Goal: Task Accomplishment & Management: Manage account settings

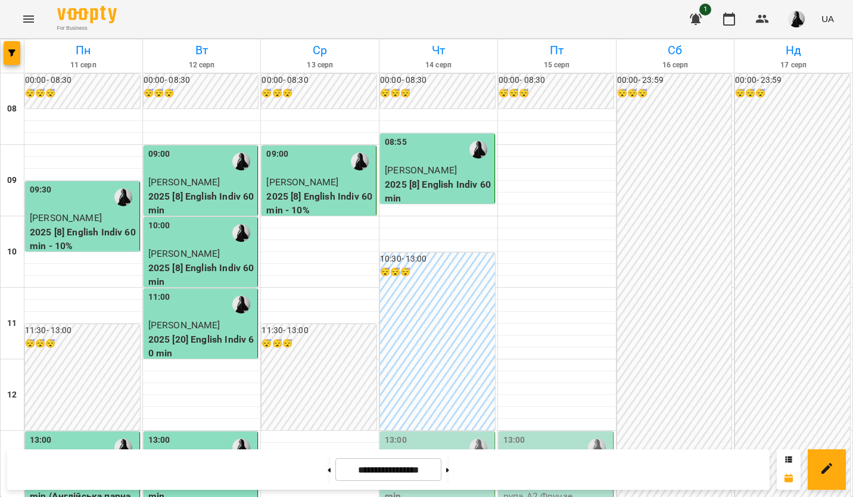
scroll to position [238, 0]
click at [458, 434] on div "13:00" at bounding box center [438, 447] width 107 height 27
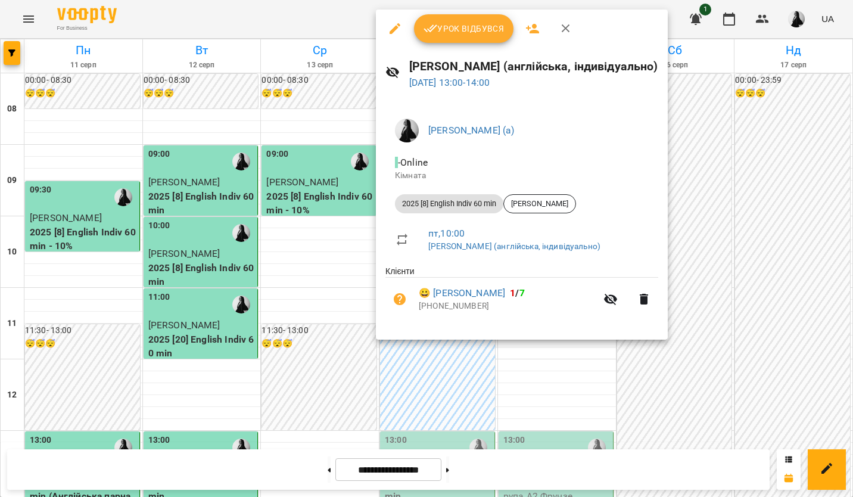
click at [457, 30] on span "Урок відбувся" at bounding box center [464, 28] width 81 height 14
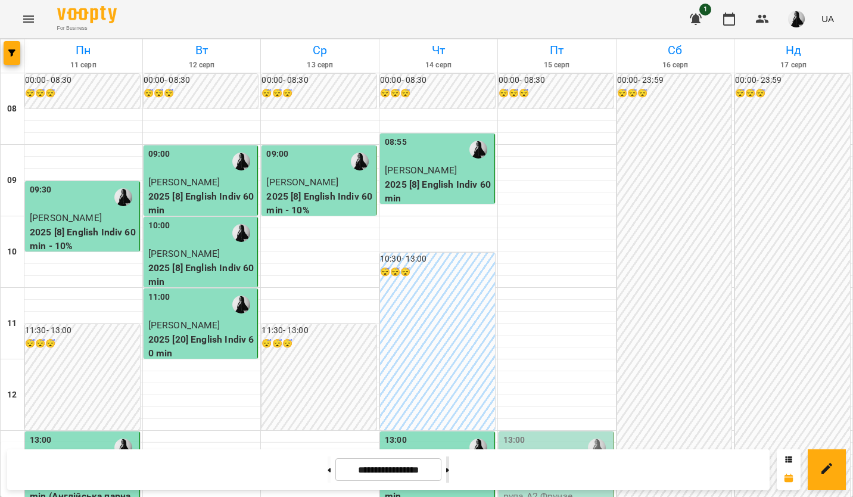
click at [449, 464] on button at bounding box center [447, 470] width 3 height 26
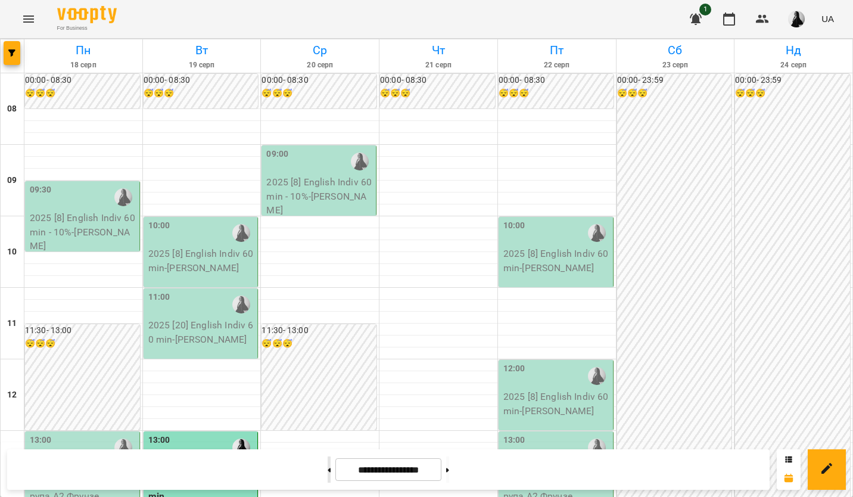
click at [328, 462] on button at bounding box center [329, 470] width 3 height 26
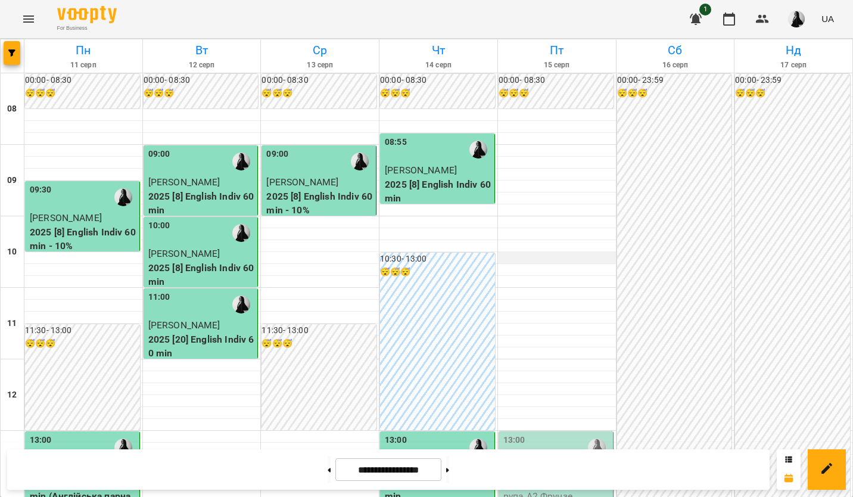
scroll to position [238, 0]
click at [449, 462] on button at bounding box center [447, 470] width 3 height 26
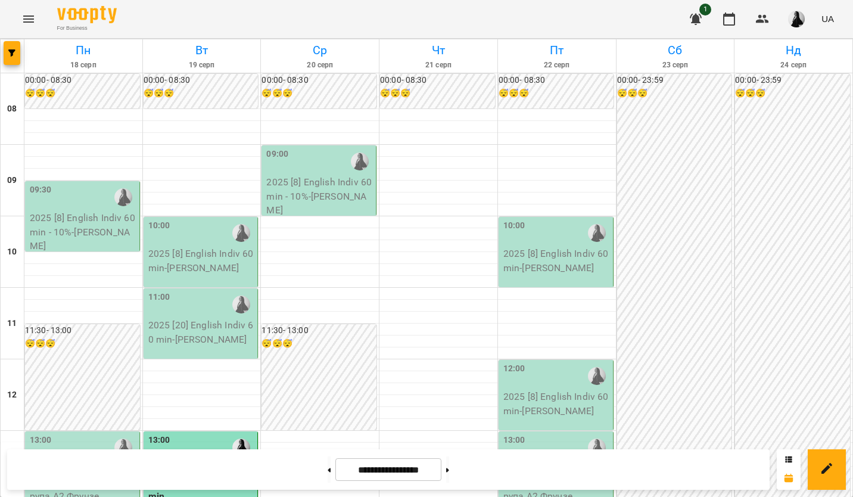
scroll to position [298, 0]
click at [328, 474] on button at bounding box center [329, 470] width 3 height 26
type input "**********"
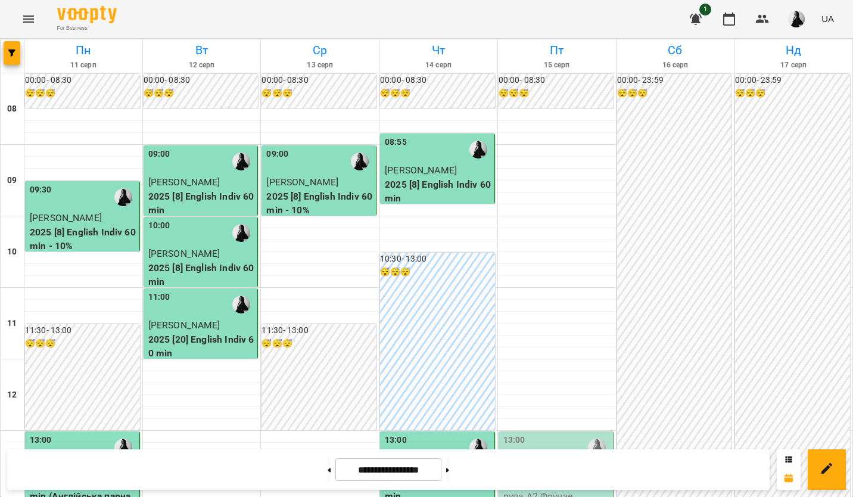
scroll to position [0, 0]
